Goal: Information Seeking & Learning: Learn about a topic

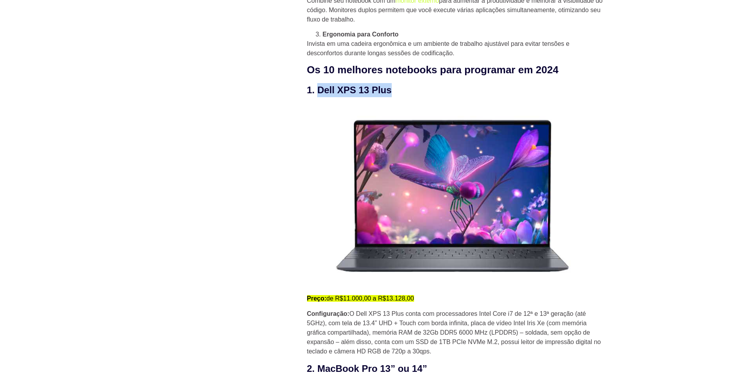
drag, startPoint x: 394, startPoint y: 96, endPoint x: 318, endPoint y: 92, distance: 76.2
click at [318, 92] on h3 "1. Dell XPS 13 Plus" at bounding box center [456, 90] width 298 height 14
copy h3 "Dell XPS 13 Plus"
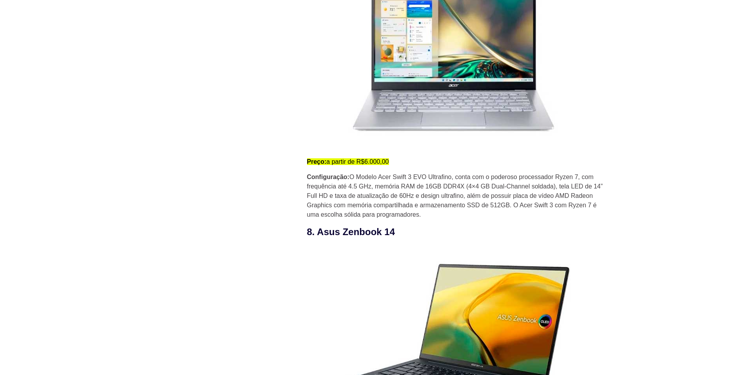
scroll to position [2784, 0]
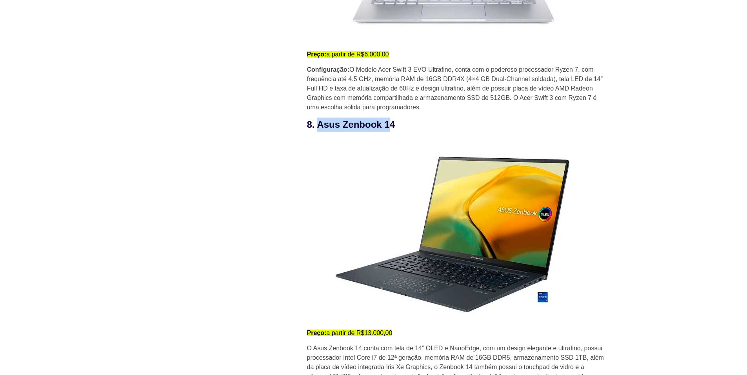
drag, startPoint x: 388, startPoint y: 123, endPoint x: 323, endPoint y: 122, distance: 65.1
click at [318, 123] on h3 "8. Asus Zenbook 14" at bounding box center [456, 125] width 298 height 14
click at [399, 127] on h3 "8. Asus Zenbook 14" at bounding box center [456, 125] width 298 height 14
drag, startPoint x: 396, startPoint y: 127, endPoint x: 315, endPoint y: 127, distance: 80.8
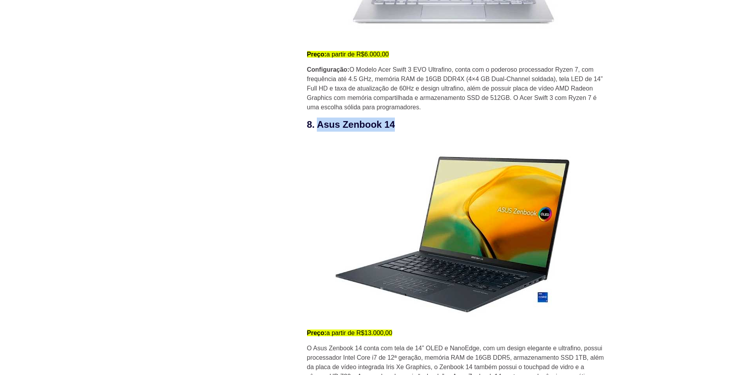
click at [316, 128] on h3 "8. Asus Zenbook 14" at bounding box center [456, 125] width 298 height 14
copy h3 "Asus Zenbook 14"
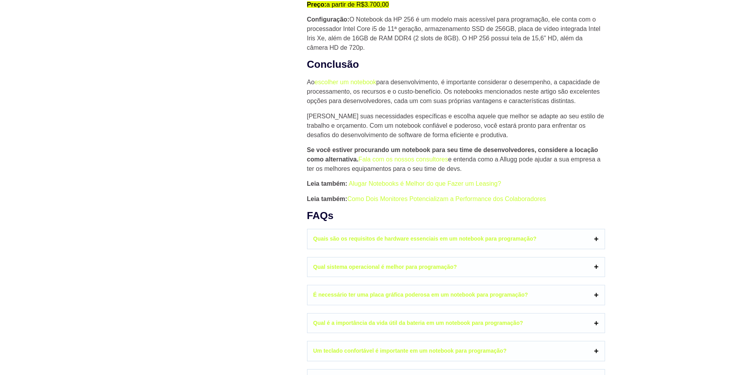
scroll to position [3725, 0]
